Goal: Find specific page/section: Find specific page/section

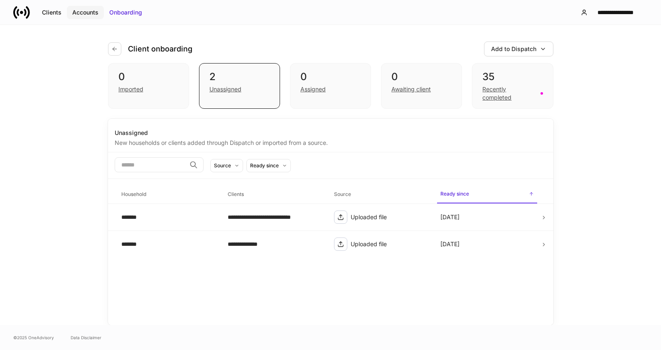
click at [76, 11] on div "Accounts" at bounding box center [85, 12] width 26 height 8
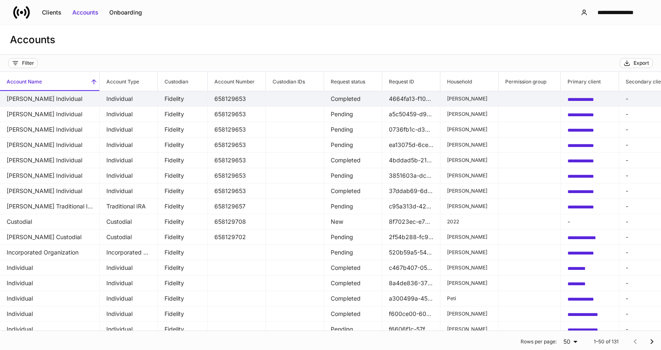
click at [49, 98] on td "[PERSON_NAME] Individual" at bounding box center [50, 98] width 100 height 15
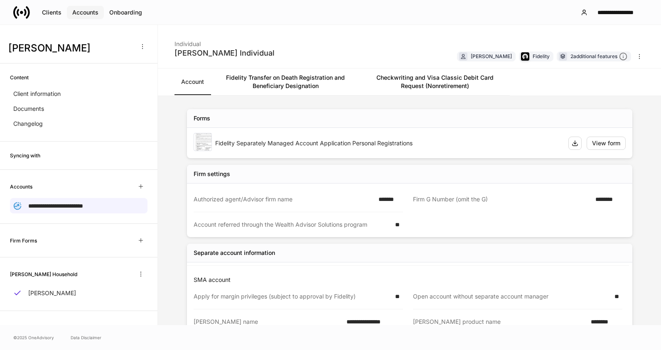
click at [78, 12] on div "Accounts" at bounding box center [85, 12] width 26 height 8
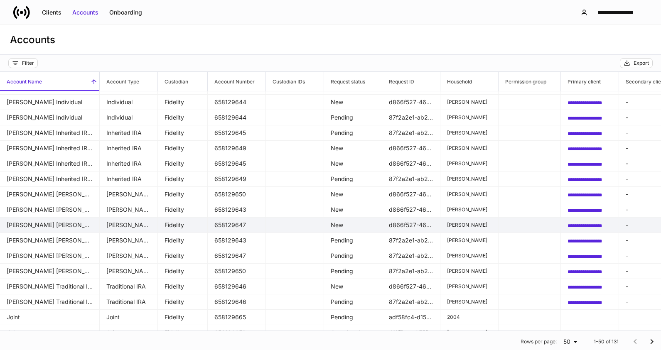
scroll to position [415, 0]
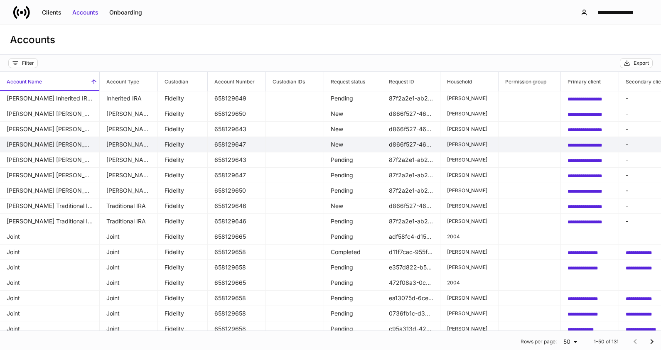
click at [49, 144] on td "Jacqueline Abbott's Roth IRA" at bounding box center [50, 144] width 100 height 15
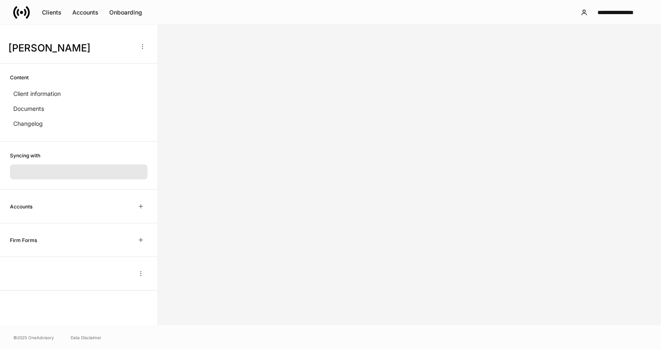
click at [49, 144] on div "Syncing with" at bounding box center [78, 166] width 157 height 48
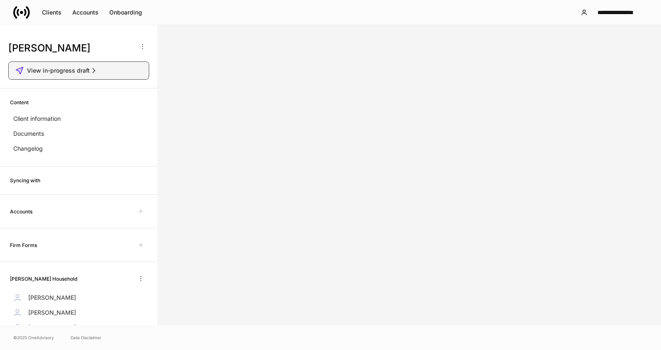
click at [57, 71] on span "View in-progress draft" at bounding box center [58, 70] width 63 height 8
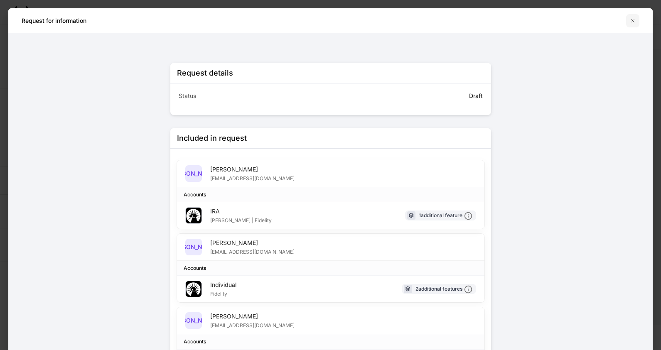
click at [633, 22] on icon "button" at bounding box center [632, 20] width 7 height 7
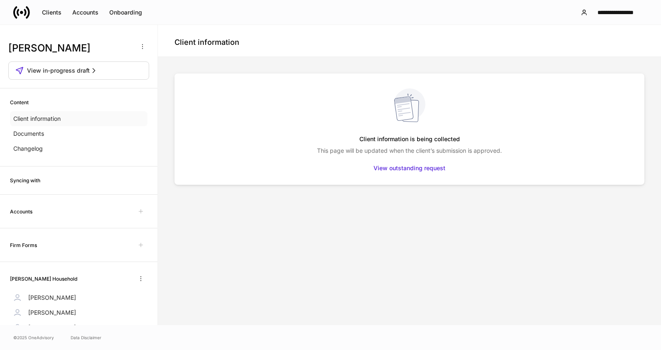
click at [44, 120] on p "Client information" at bounding box center [36, 119] width 47 height 8
click at [45, 11] on div "Clients" at bounding box center [52, 12] width 20 height 8
